Goal: Book appointment/travel/reservation

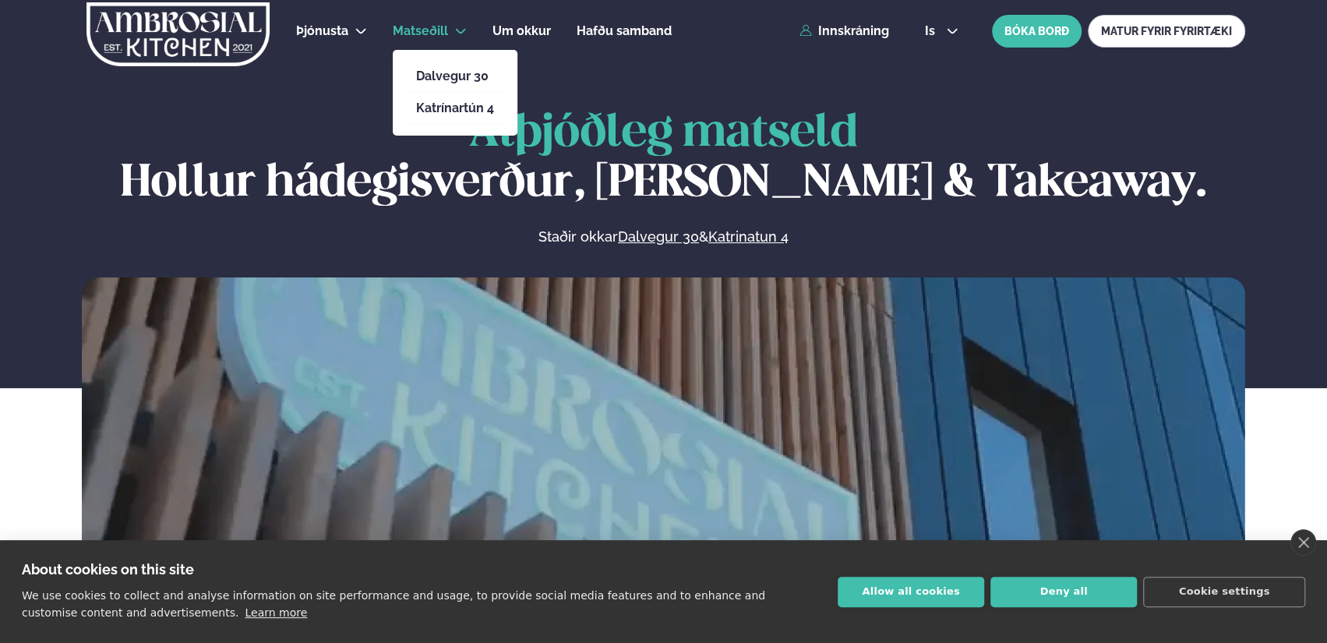
click at [435, 84] on li "Dalvegur 30" at bounding box center [455, 77] width 103 height 32
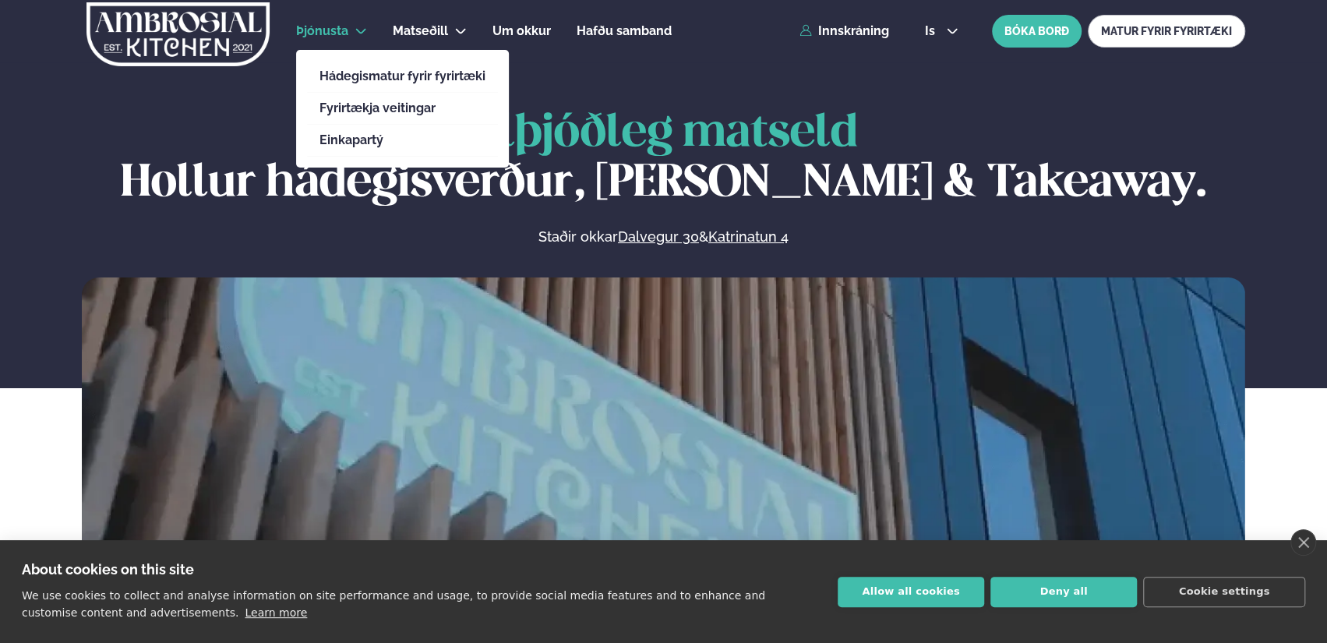
click at [320, 29] on span "Þjónusta" at bounding box center [322, 30] width 52 height 15
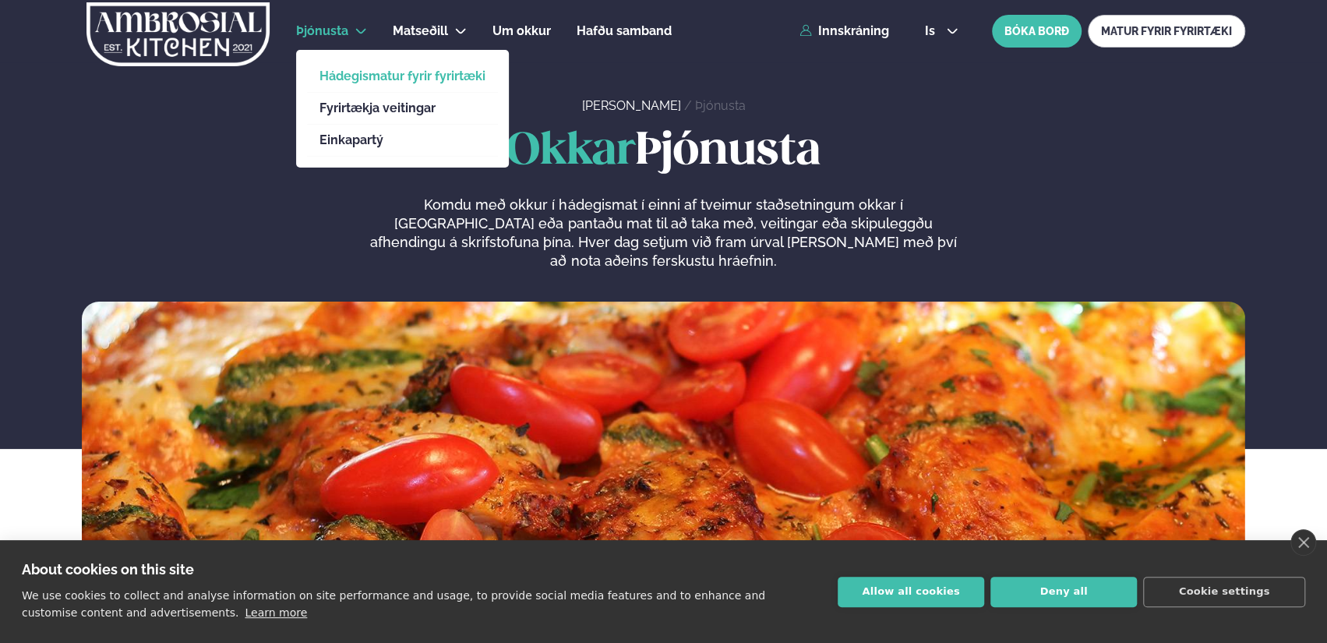
click at [350, 78] on link "Hádegismatur fyrir fyrirtæki" at bounding box center [403, 76] width 166 height 12
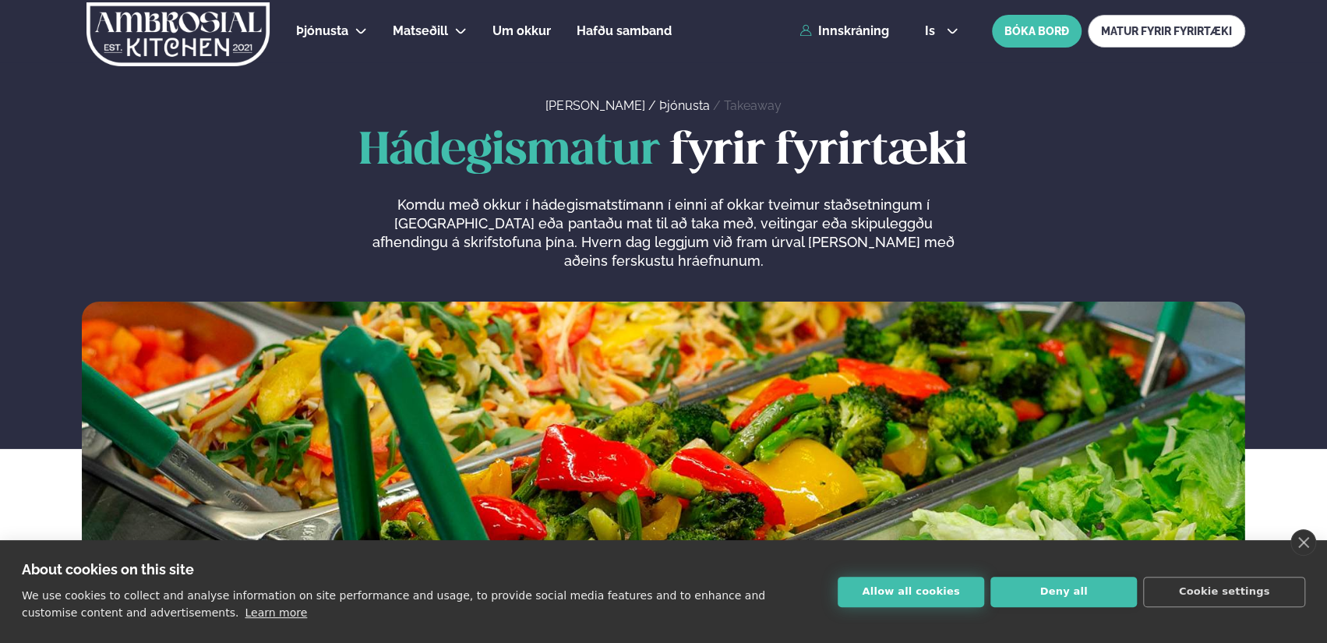
click at [870, 601] on button "Allow all cookies" at bounding box center [911, 592] width 147 height 30
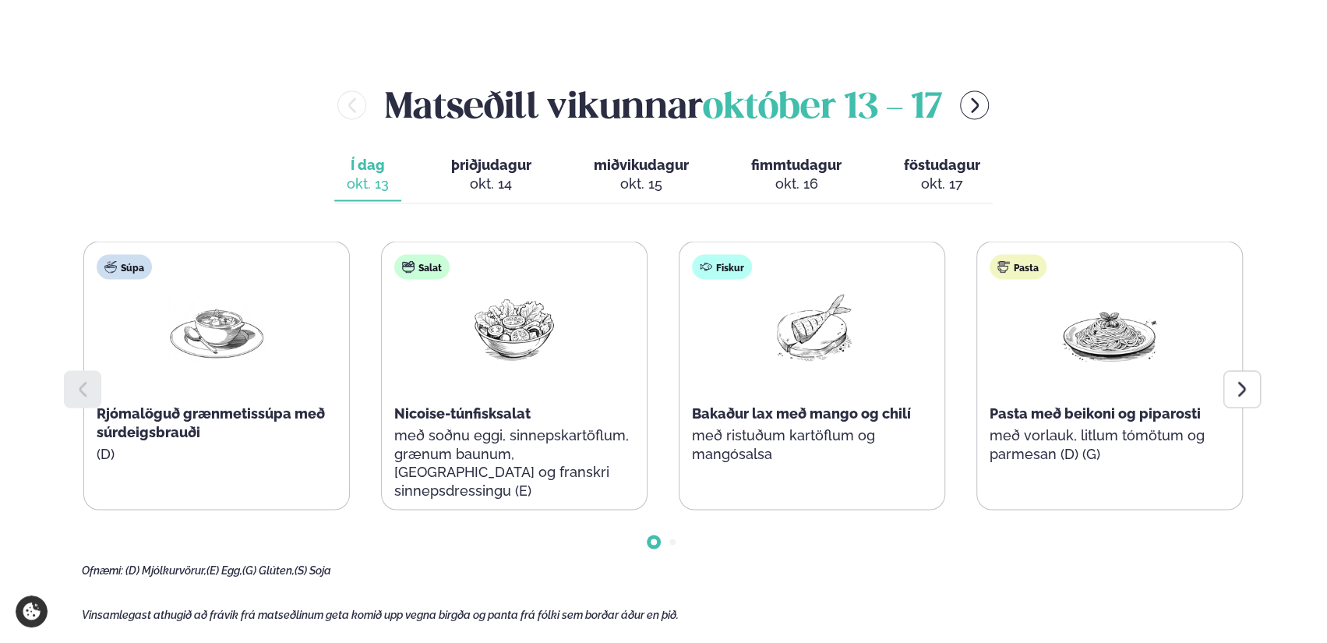
scroll to position [1748, 0]
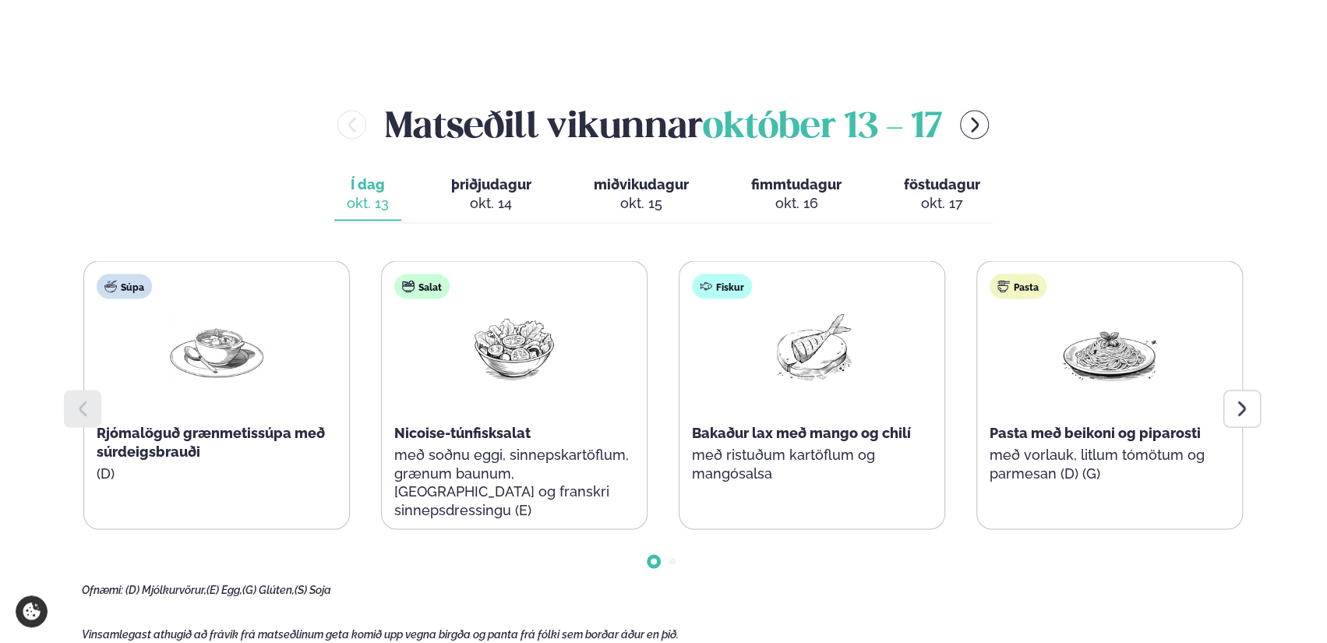
click at [636, 194] on div "okt. 15" at bounding box center [641, 203] width 95 height 19
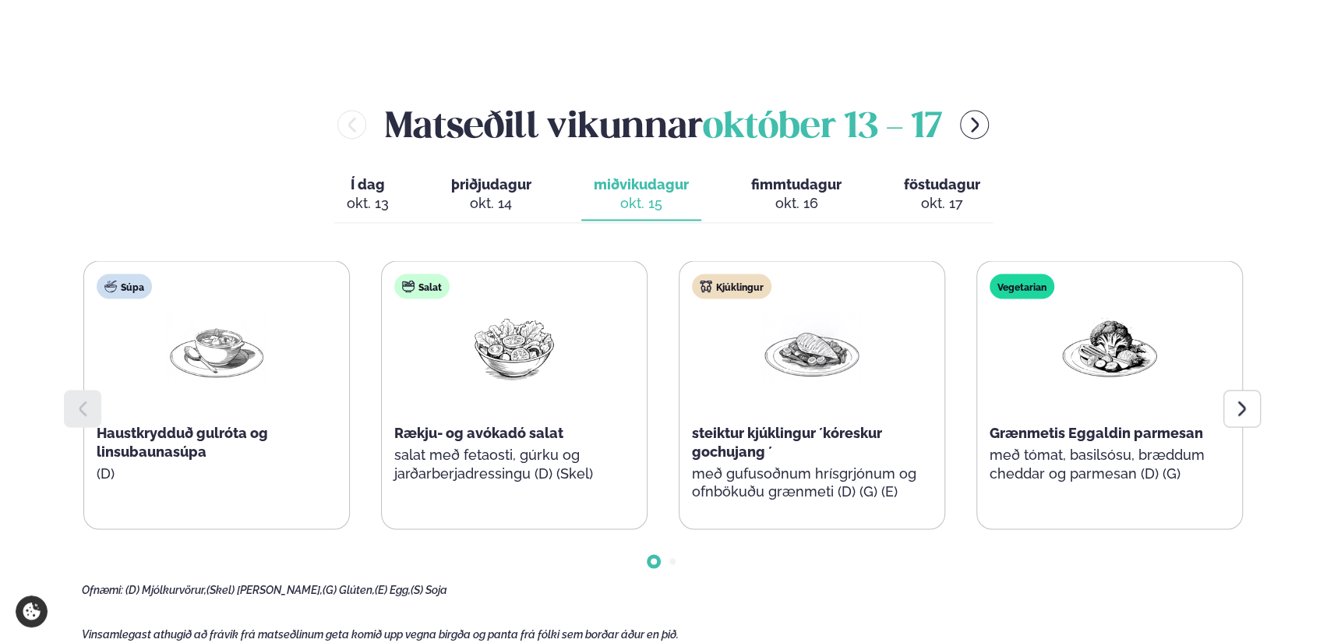
click at [807, 176] on span "fimmtudagur" at bounding box center [796, 184] width 90 height 16
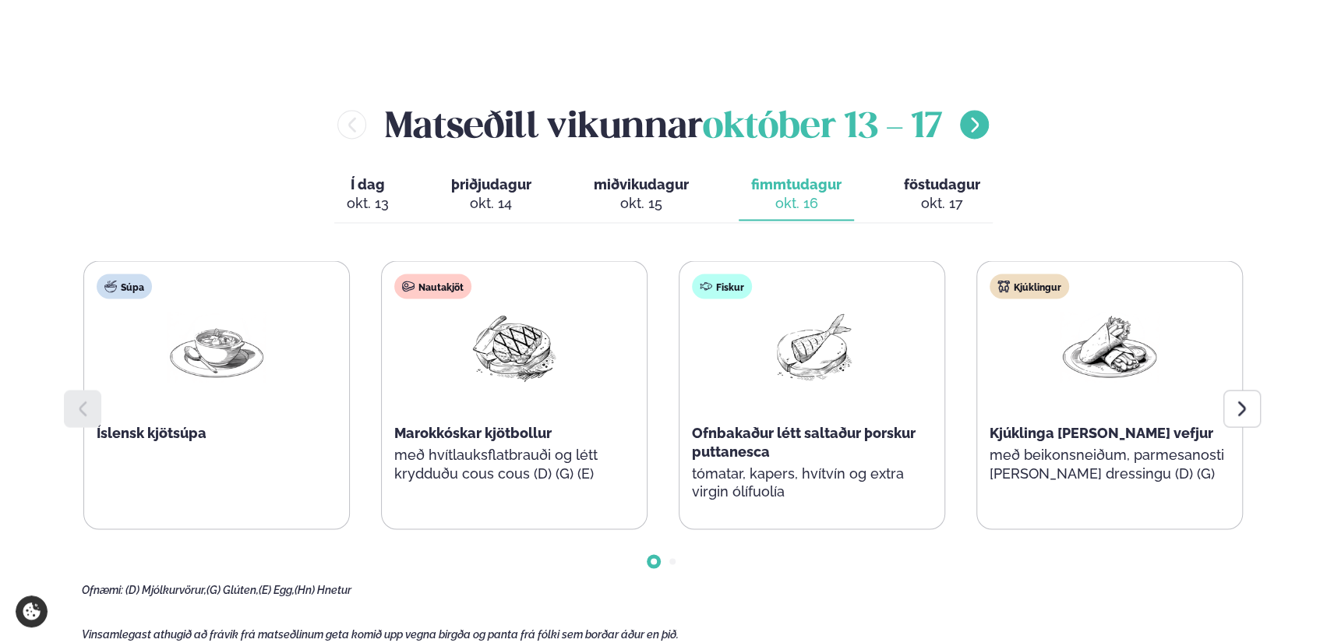
click at [977, 115] on icon "menu-btn-right" at bounding box center [975, 124] width 19 height 19
